Goal: Transaction & Acquisition: Purchase product/service

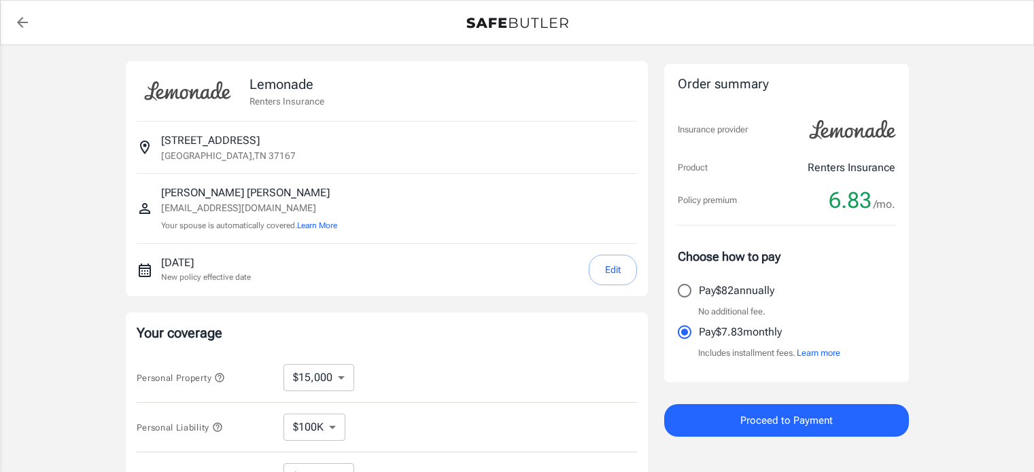
select select "15000"
select select "500"
click at [345, 377] on select "$10,000 $15,000 $20,000 $25,000 $30,000 $40,000 $50,000 $100K $150K $200K $250K" at bounding box center [318, 377] width 71 height 27
select select "100000"
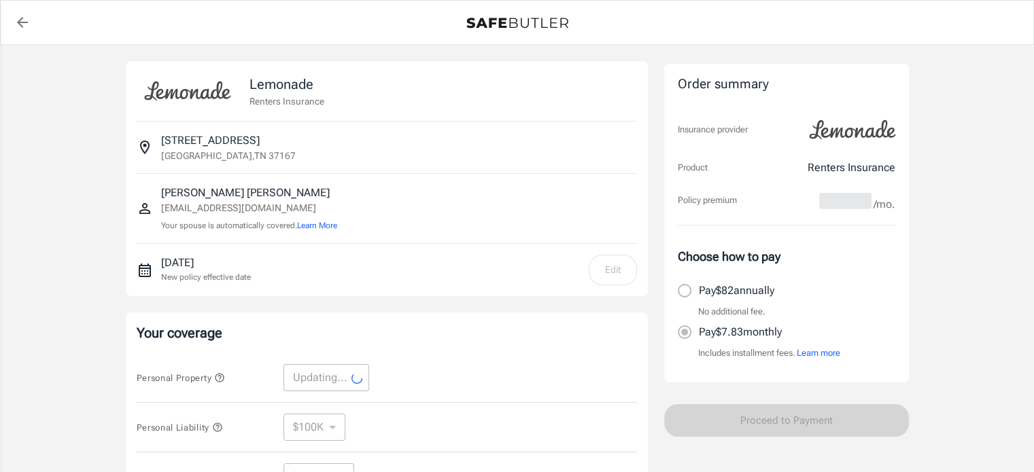
select select "100000"
select select "30000"
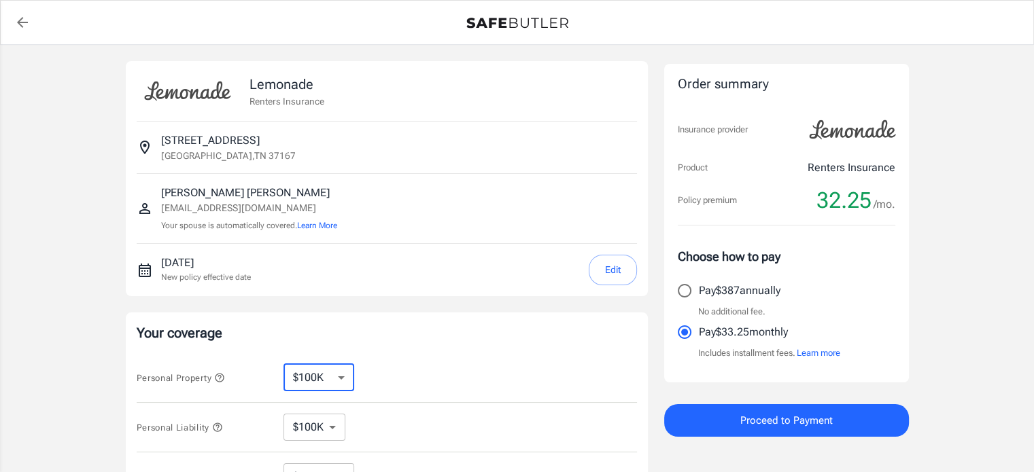
click at [346, 378] on select "$10,000 $15,000 $20,000 $25,000 $30,000 $40,000 $50,000 $100K $150K $200K $250K" at bounding box center [318, 377] width 71 height 27
select select "25000"
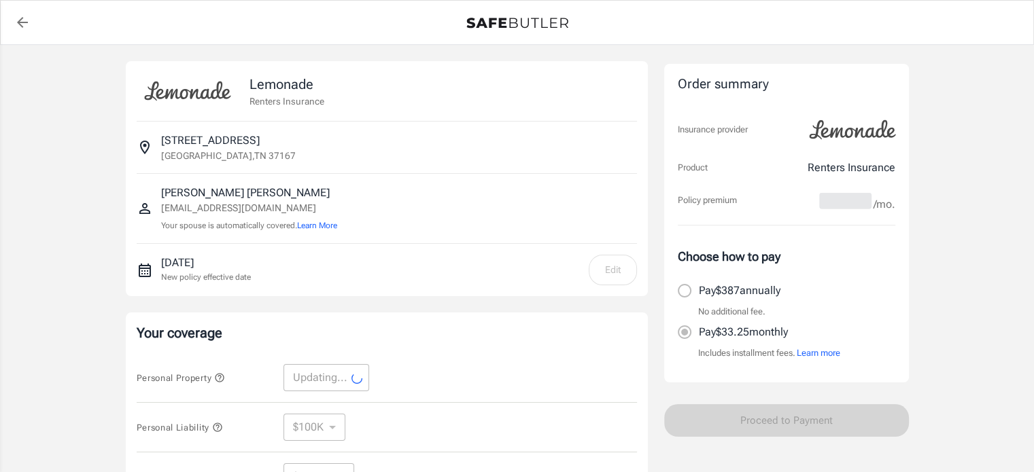
select select "25000"
select select "7500"
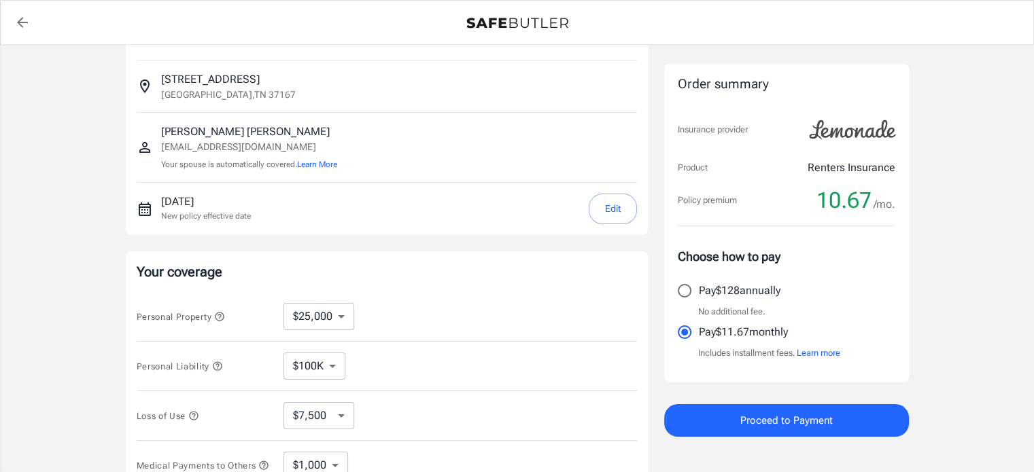
scroll to position [82, 0]
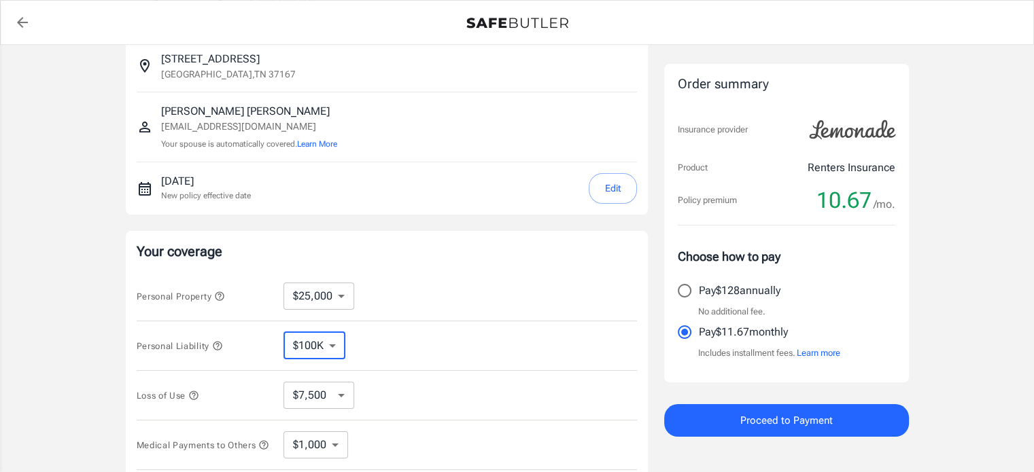
click at [331, 339] on select "$100K $200K $300K $400K $500K" at bounding box center [314, 345] width 62 height 27
select select "300000"
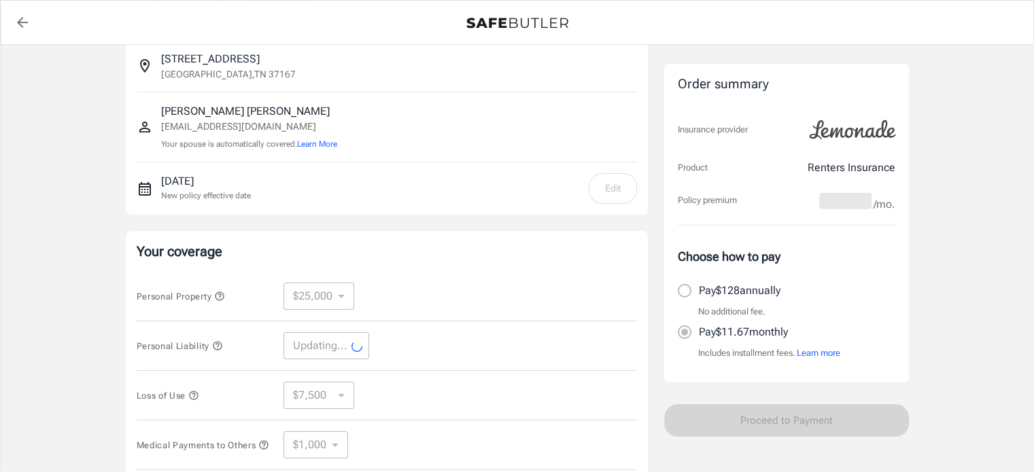
select select "300000"
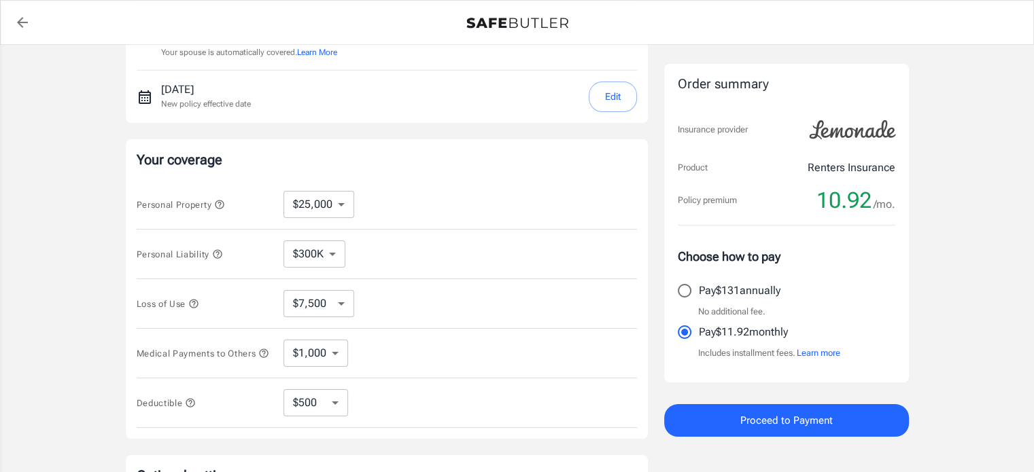
scroll to position [163, 0]
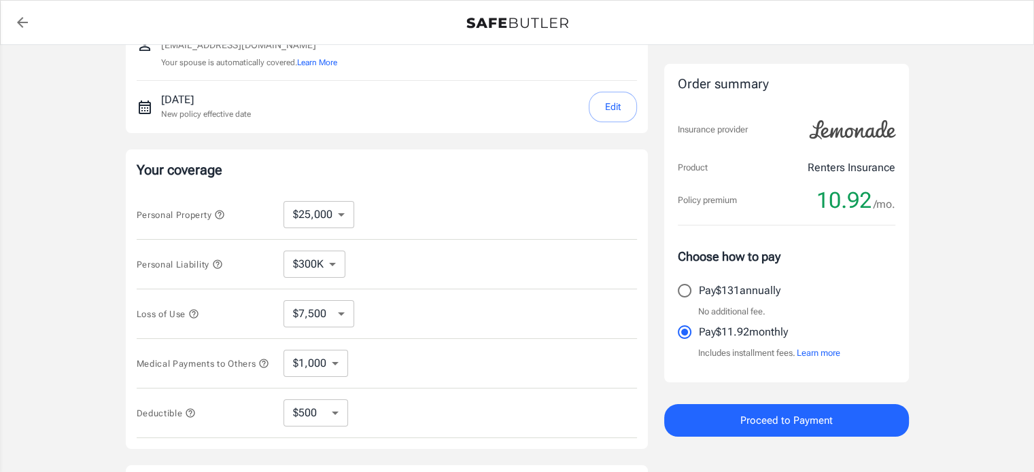
click at [217, 260] on icon "button" at bounding box center [217, 264] width 9 height 9
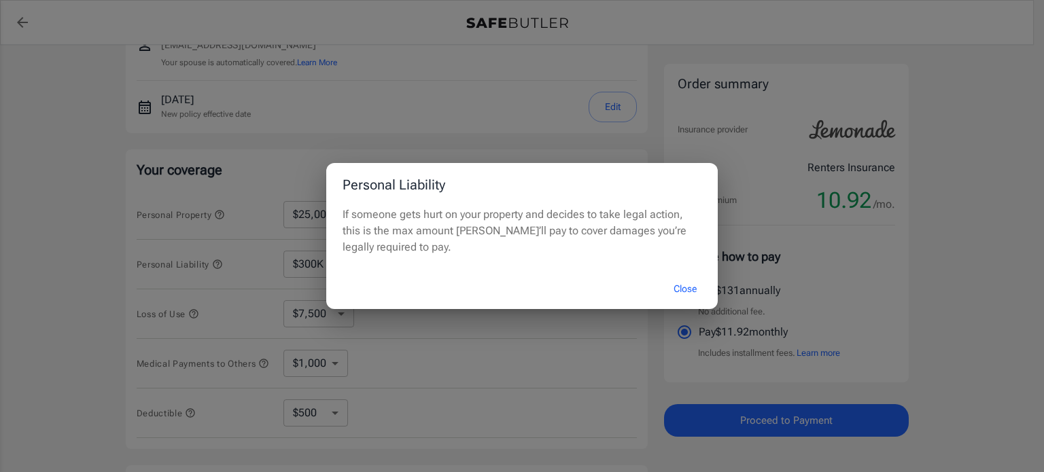
click at [205, 225] on div "Personal Liability If someone gets hurt on your property and decides to take le…" at bounding box center [522, 236] width 1044 height 472
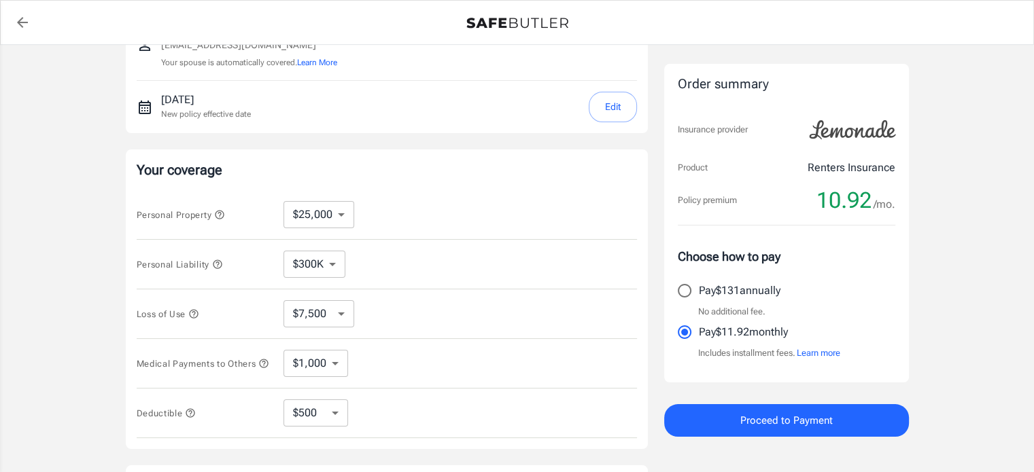
click at [220, 213] on icon "button" at bounding box center [219, 214] width 11 height 11
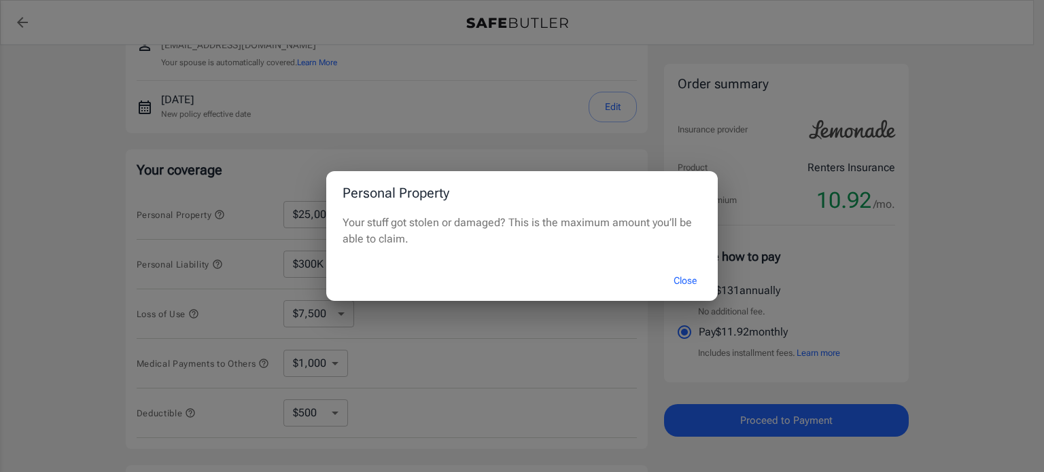
click at [194, 312] on div "Personal Property Your stuff got stolen or damaged? This is the maximum amount …" at bounding box center [522, 236] width 1044 height 472
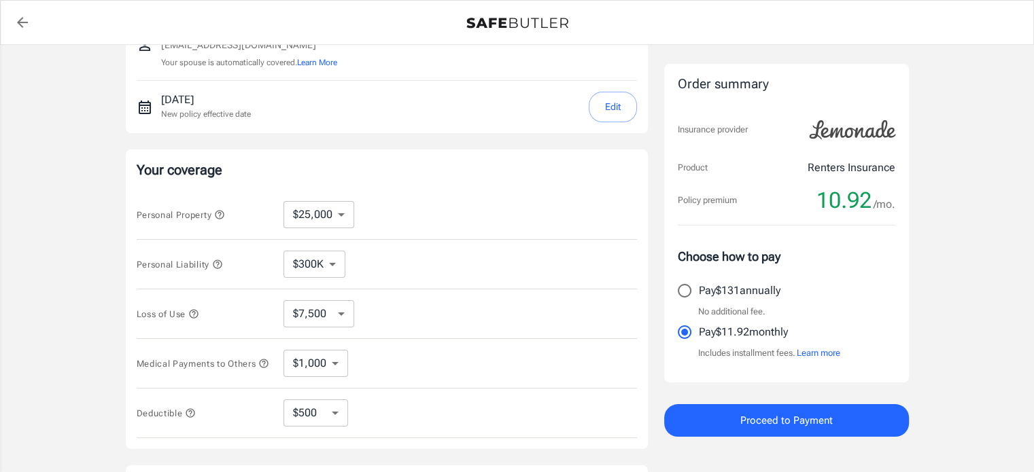
click at [194, 312] on icon "button" at bounding box center [193, 314] width 11 height 11
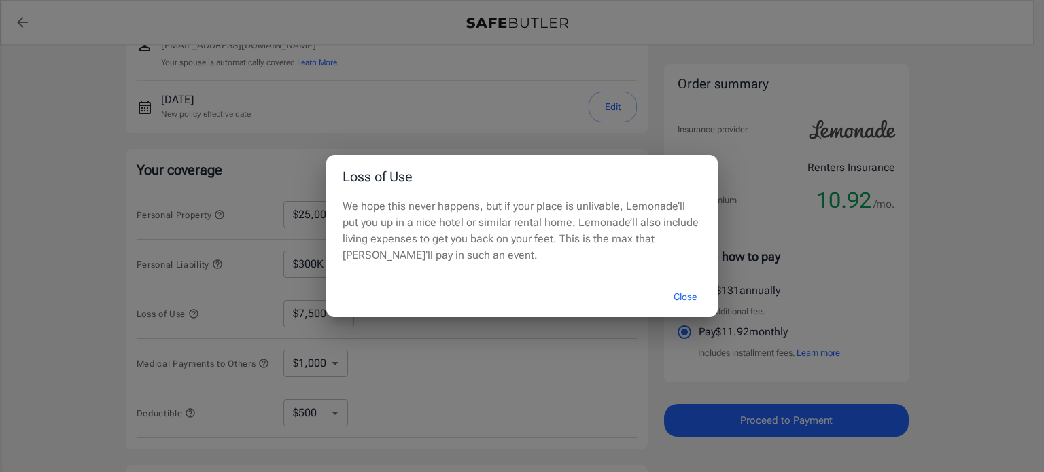
click at [519, 115] on div "Loss of Use We hope this never happens, but if your place is unlivable, Lemonad…" at bounding box center [522, 236] width 1044 height 472
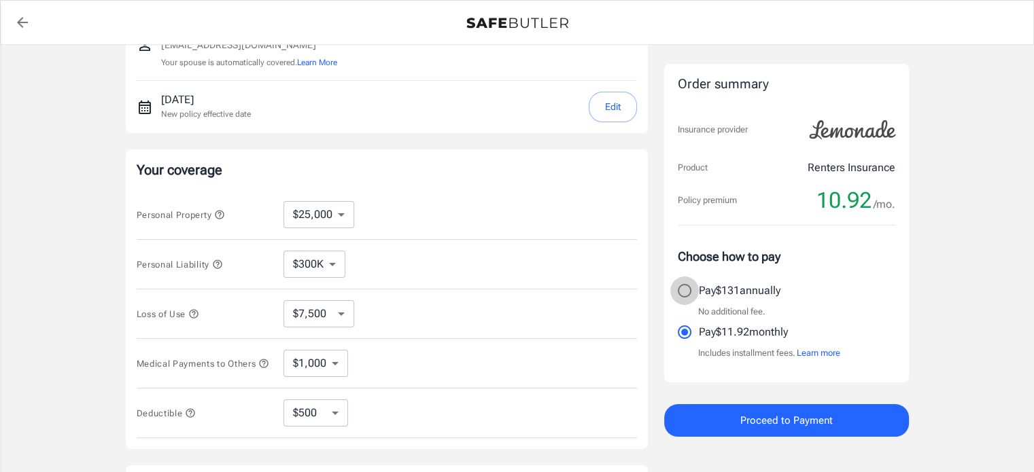
click at [682, 290] on input "Pay $131 annually" at bounding box center [684, 291] width 29 height 29
radio input "true"
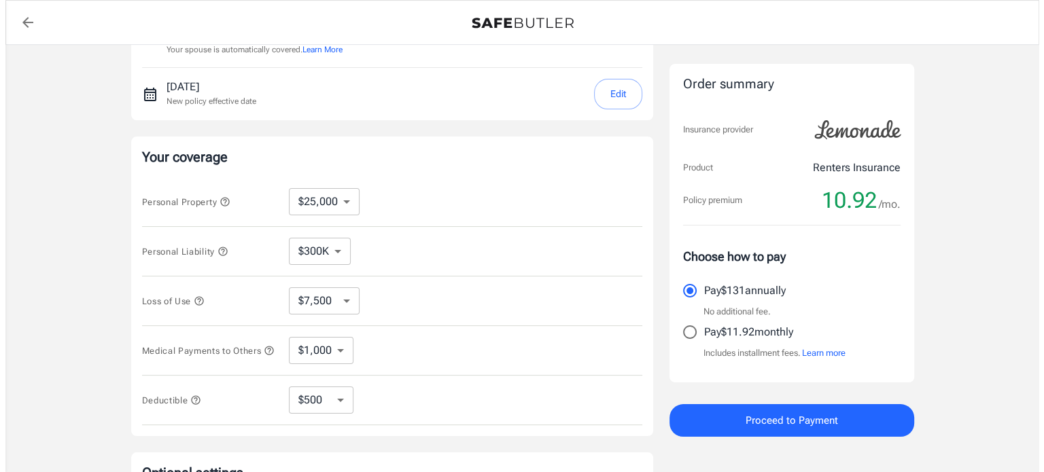
scroll to position [67, 0]
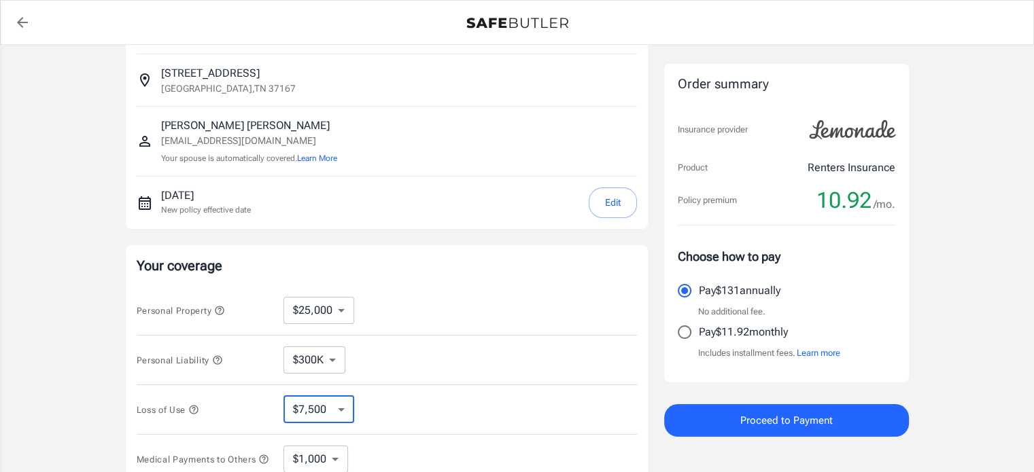
click at [341, 406] on select "$7,500 $13,500 $19,500 $28,500 $43,500 $64,500 $94,500 $136K $200K" at bounding box center [318, 409] width 71 height 27
select select "13500"
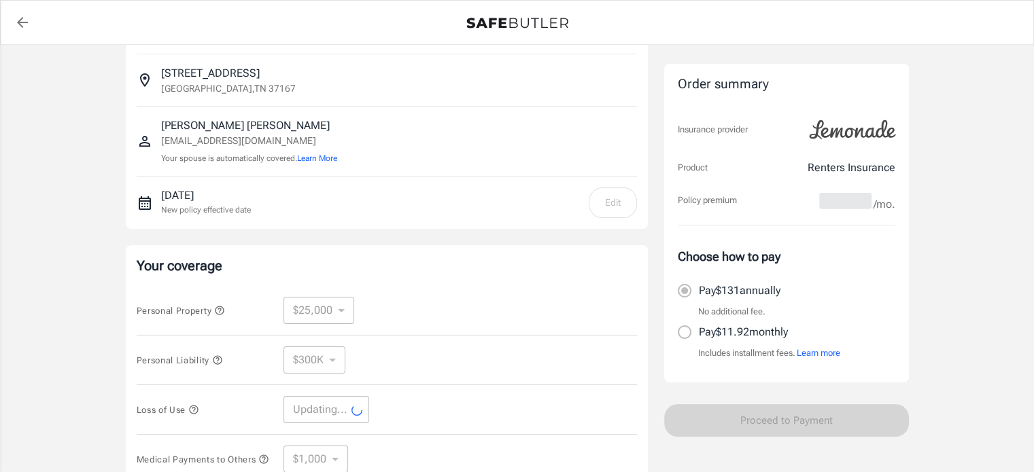
select select "13500"
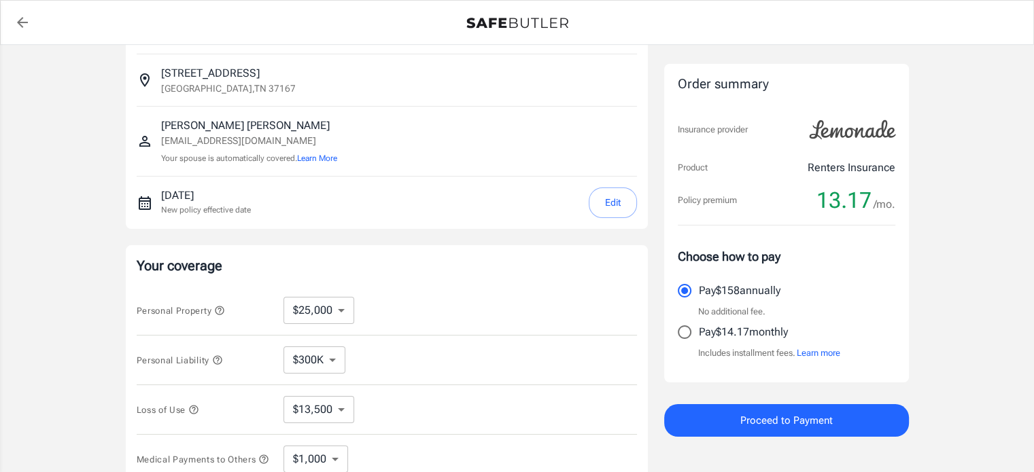
click at [258, 465] on icon "button" at bounding box center [263, 459] width 11 height 11
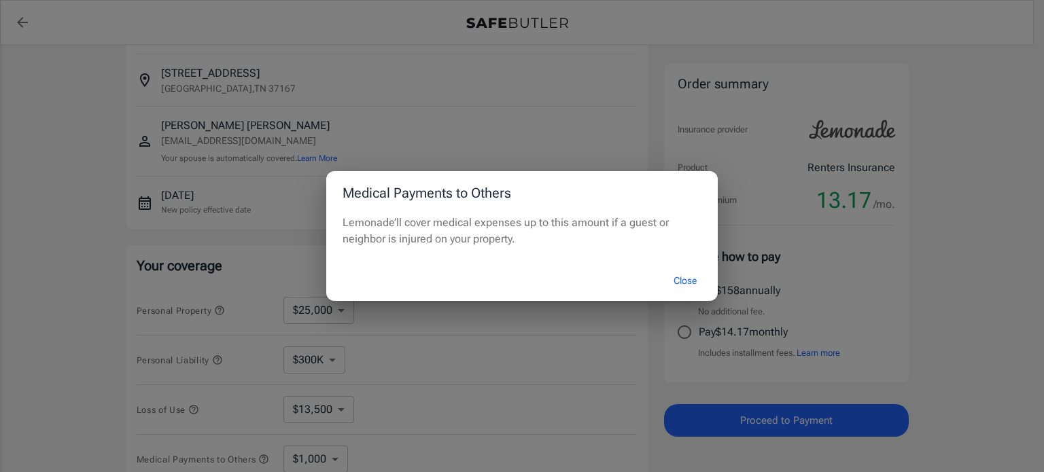
click at [519, 379] on div "Medical Payments to Others Lemonade’ll cover medical expenses up to this amount…" at bounding box center [522, 236] width 1044 height 472
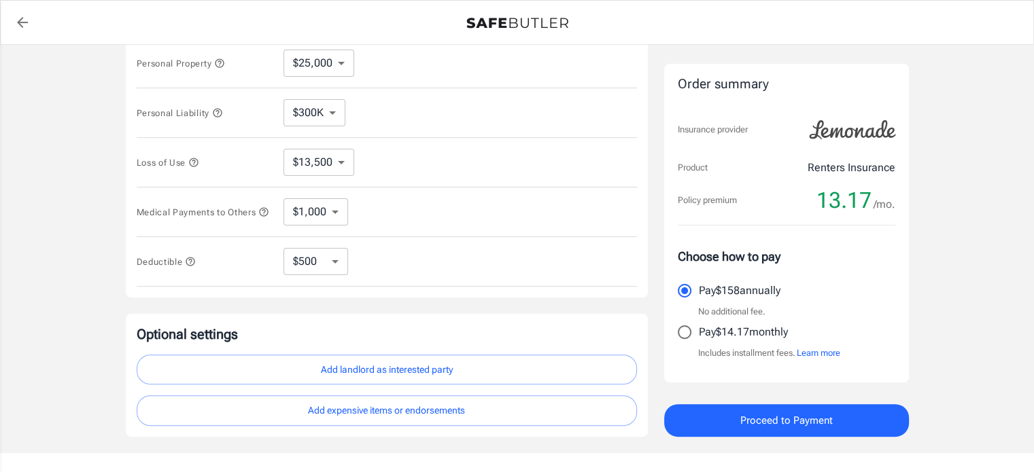
scroll to position [316, 0]
